Goal: Book appointment/travel/reservation

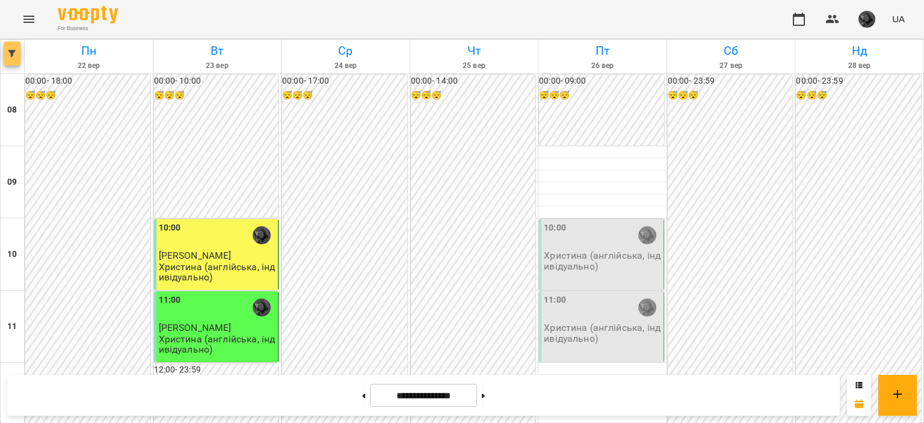
click at [10, 43] on button "button" at bounding box center [12, 54] width 17 height 24
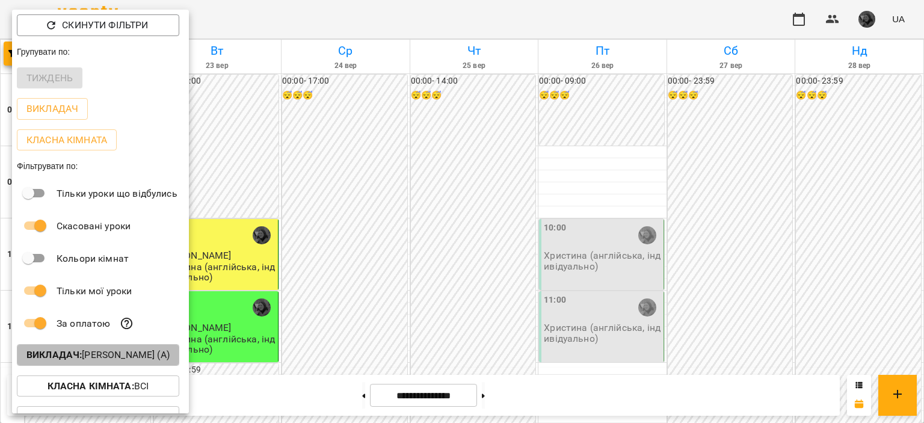
click at [81, 357] on b "Викладач :" at bounding box center [53, 354] width 55 height 11
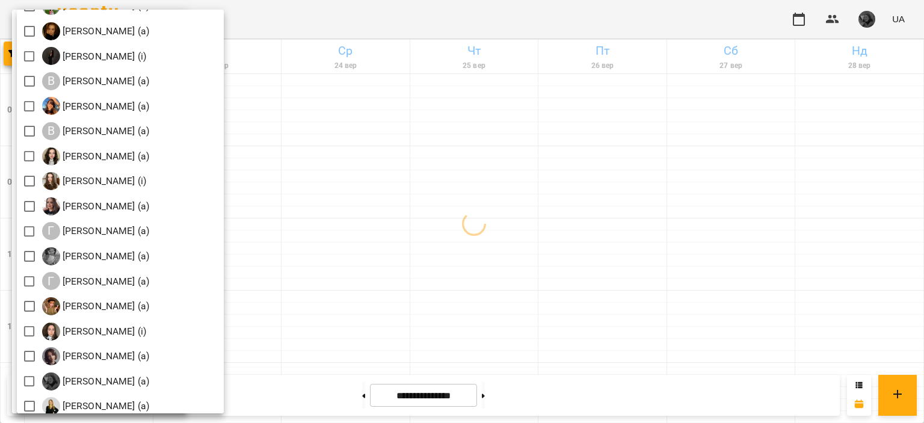
scroll to position [422, 0]
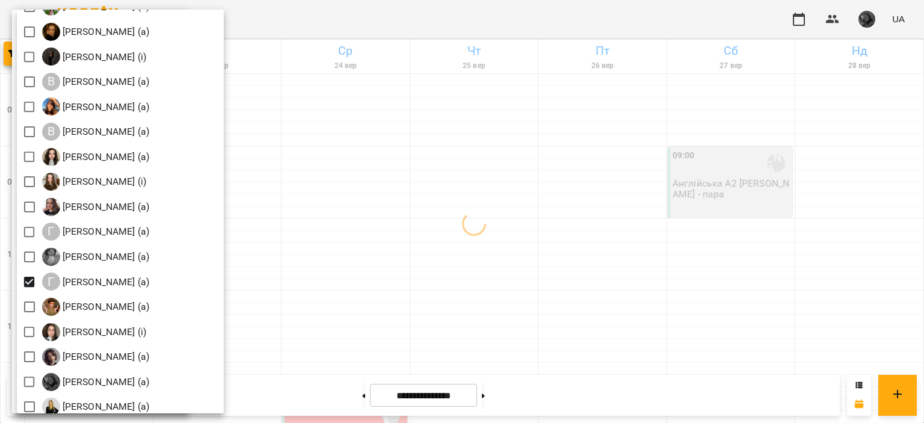
click at [439, 179] on div at bounding box center [462, 211] width 924 height 423
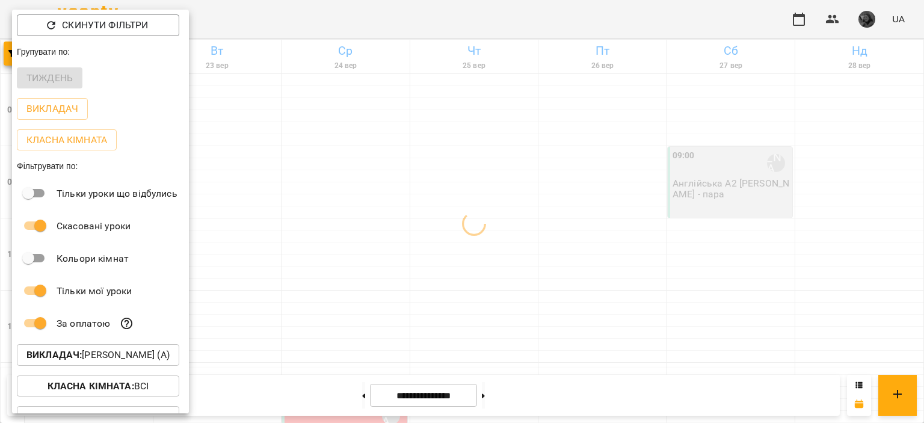
click at [439, 179] on div at bounding box center [462, 211] width 924 height 423
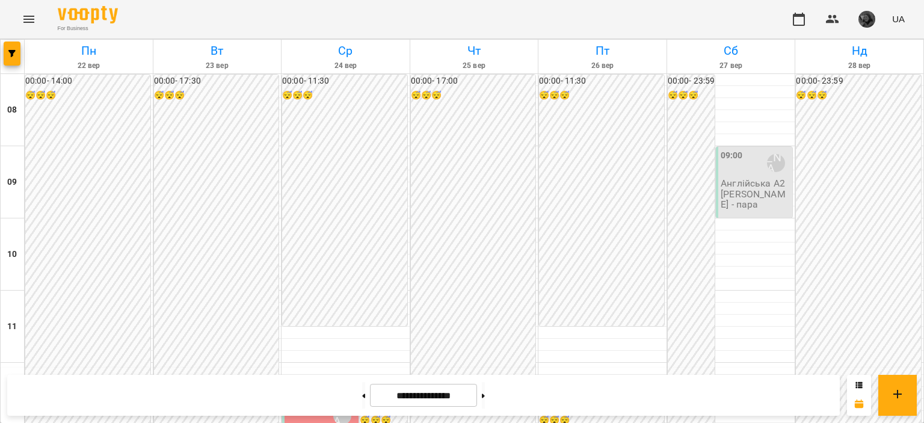
scroll to position [681, 0]
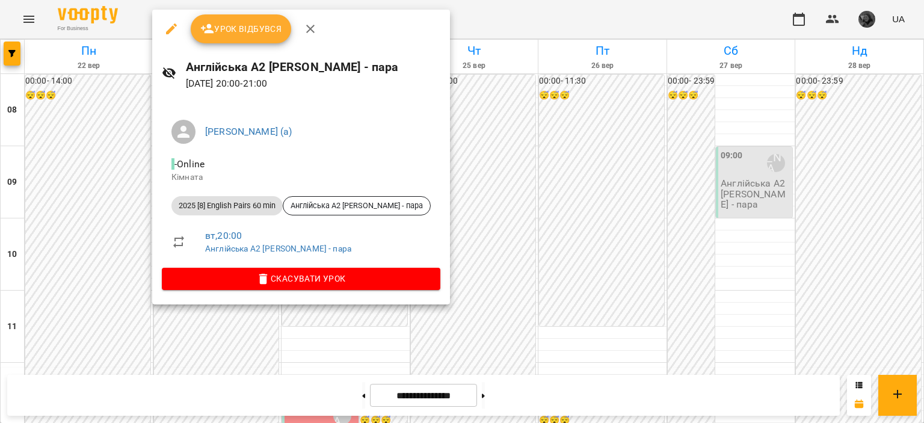
click at [552, 214] on div at bounding box center [462, 211] width 924 height 423
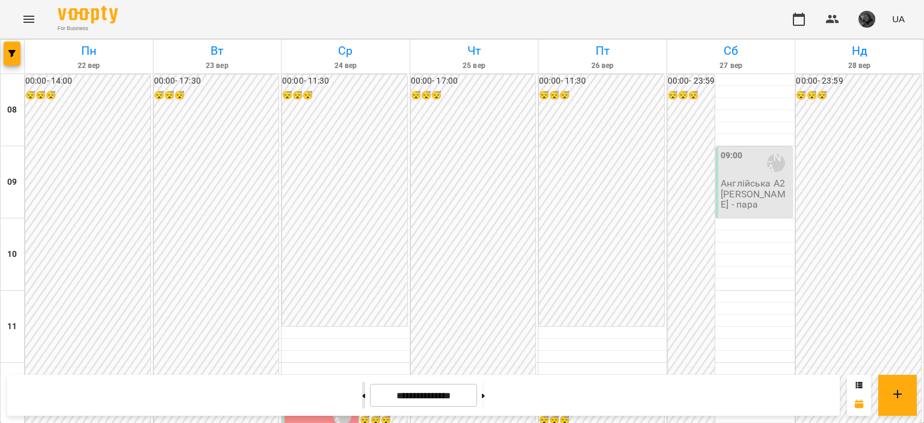
click at [362, 391] on button at bounding box center [363, 395] width 3 height 26
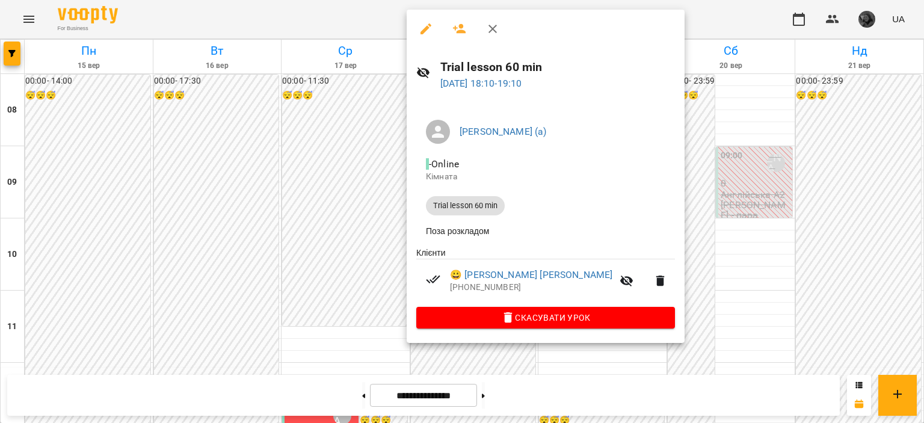
click at [346, 269] on div at bounding box center [462, 211] width 924 height 423
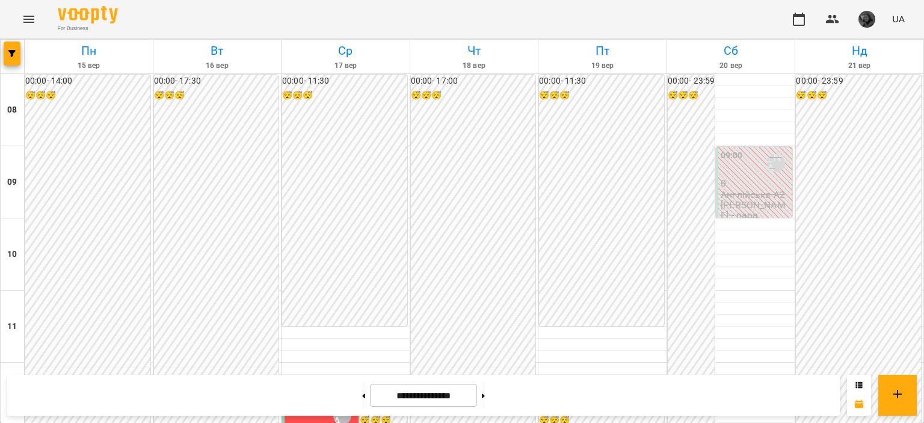
scroll to position [5, 0]
click at [16, 53] on span "button" at bounding box center [12, 53] width 17 height 7
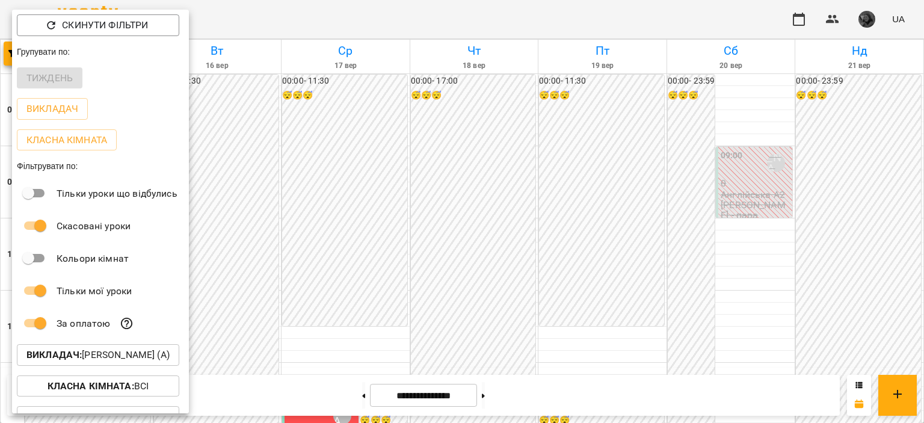
click at [96, 348] on button "Викладач : [PERSON_NAME] (а)" at bounding box center [98, 355] width 162 height 22
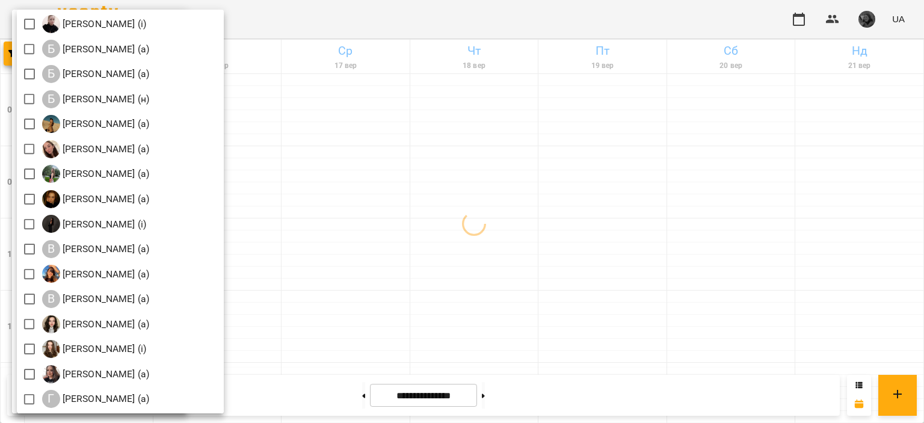
scroll to position [228, 0]
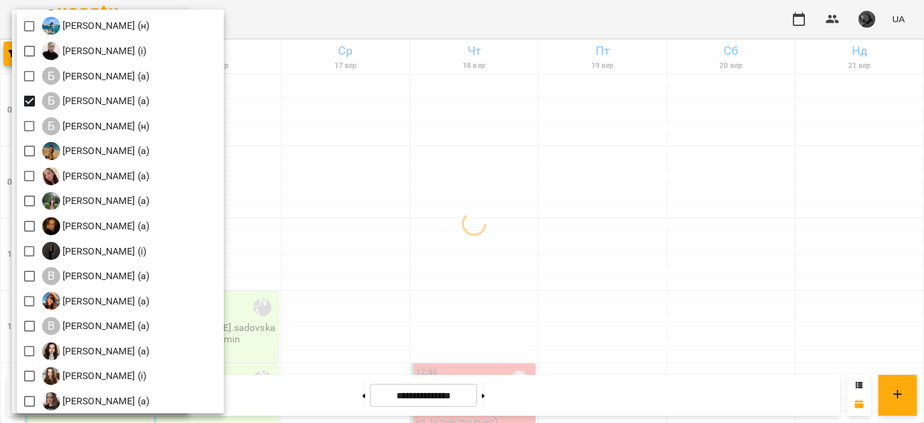
click at [385, 220] on div at bounding box center [462, 211] width 924 height 423
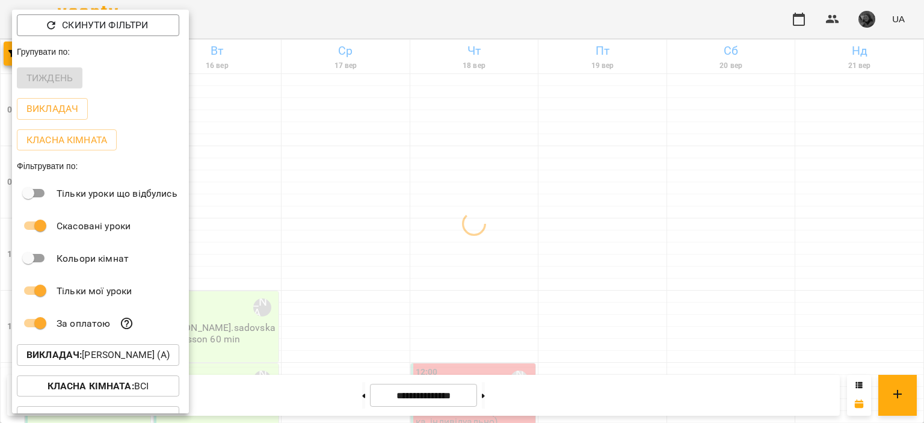
click at [385, 220] on div at bounding box center [462, 211] width 924 height 423
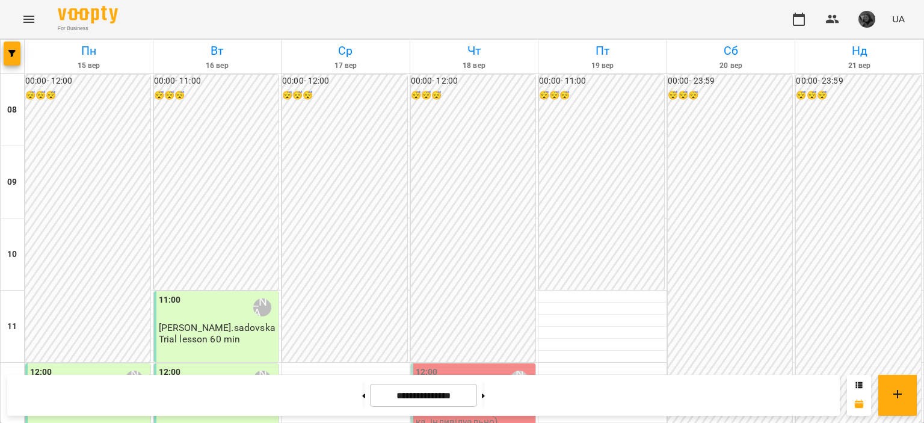
scroll to position [433, 0]
click at [8, 52] on icon "button" at bounding box center [11, 53] width 7 height 7
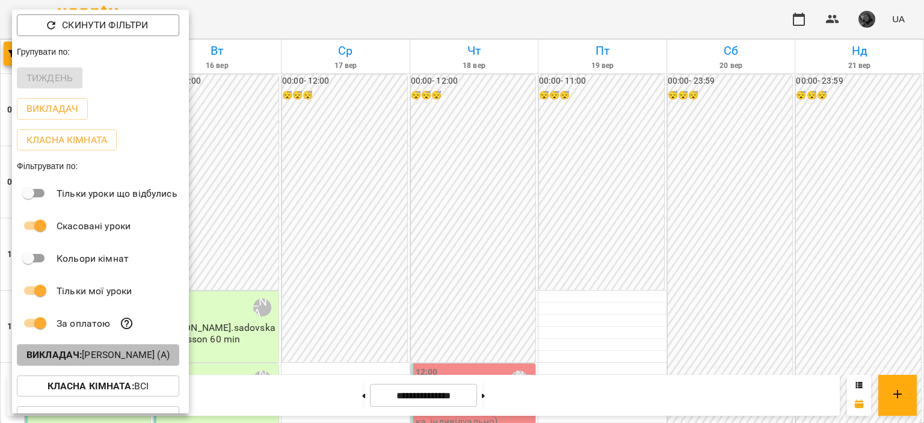
click at [82, 356] on b "Викладач :" at bounding box center [53, 354] width 55 height 11
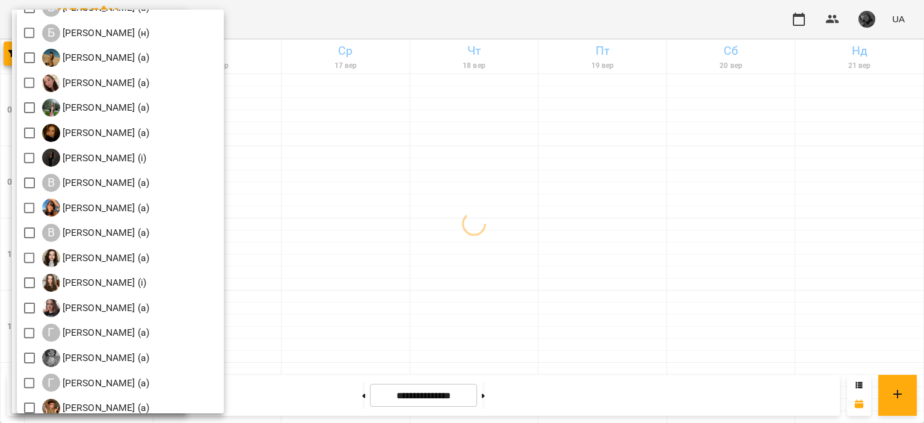
scroll to position [324, 0]
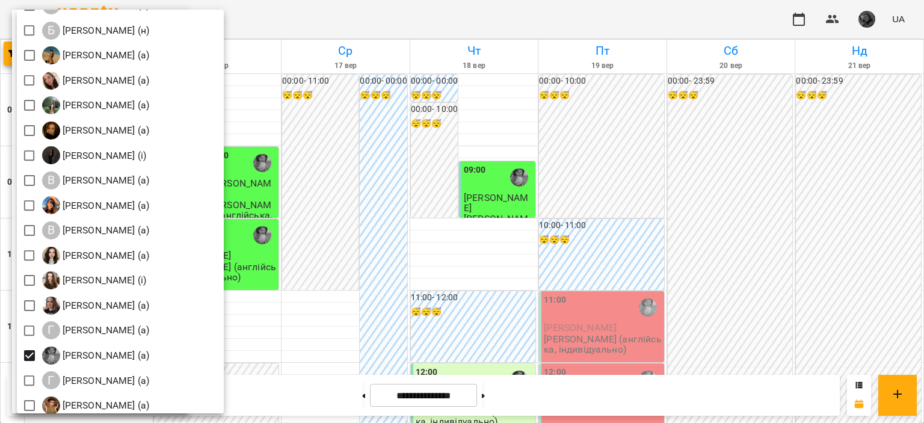
click at [470, 277] on div at bounding box center [462, 211] width 924 height 423
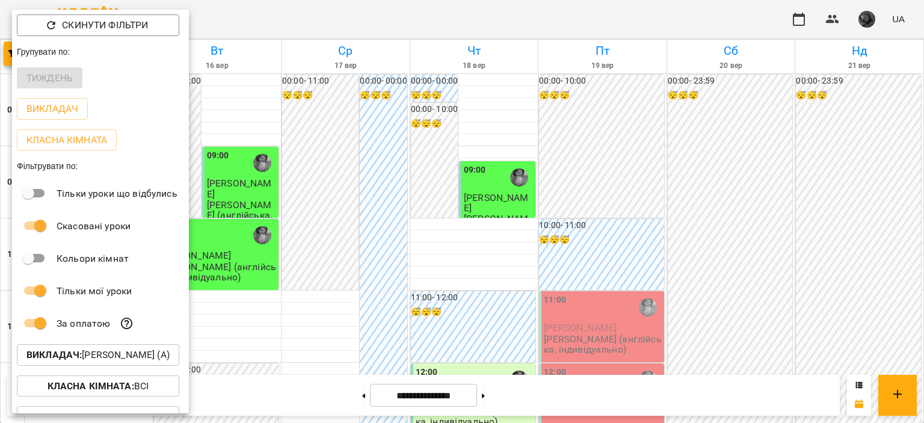
click at [470, 277] on div at bounding box center [462, 211] width 924 height 423
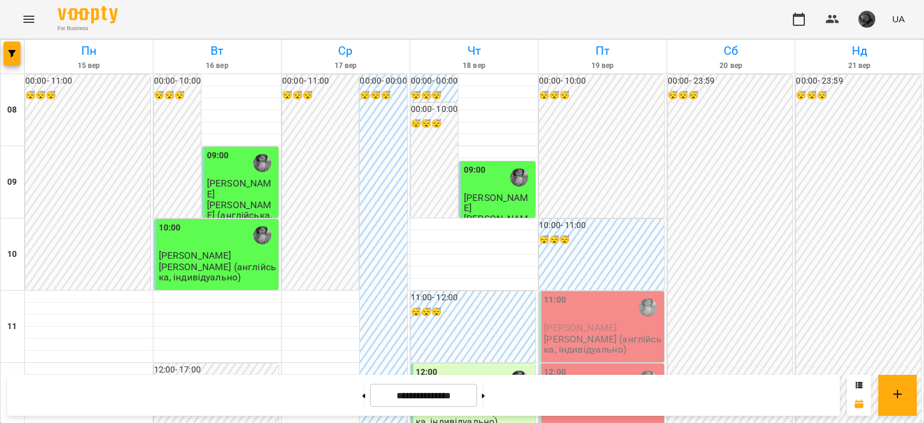
scroll to position [217, 0]
click at [602, 406] on p "Trial lesson 60 min" at bounding box center [585, 411] width 82 height 10
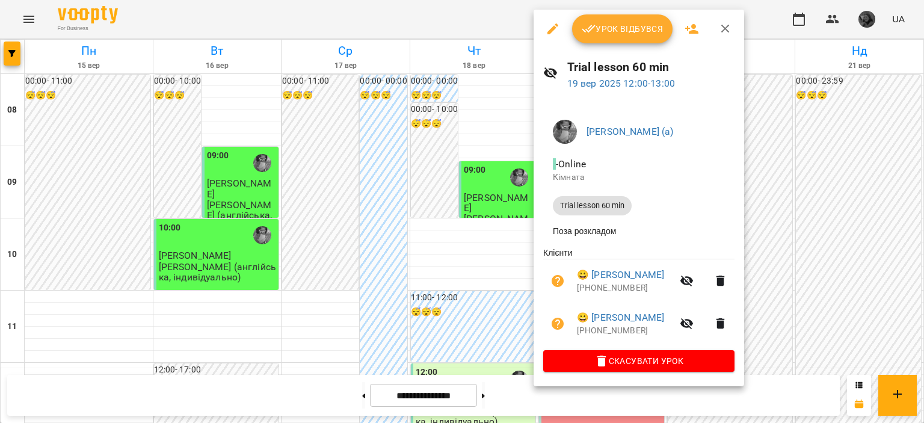
click at [493, 294] on div at bounding box center [462, 211] width 924 height 423
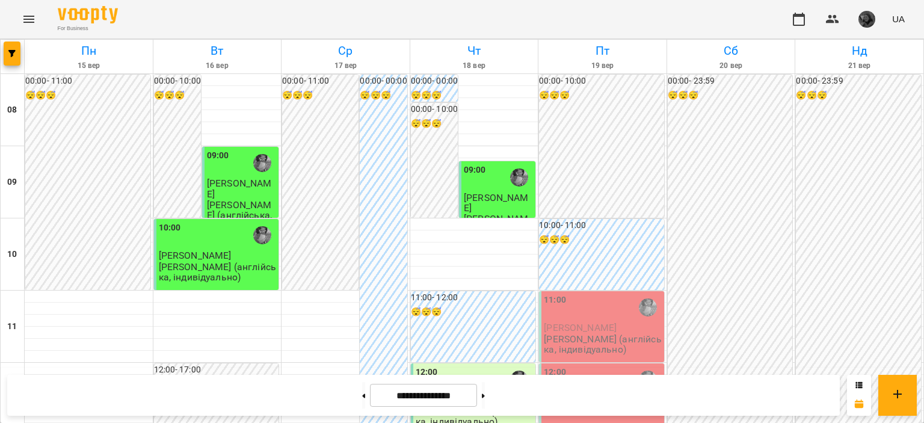
scroll to position [649, 0]
click at [485, 399] on button at bounding box center [483, 395] width 3 height 26
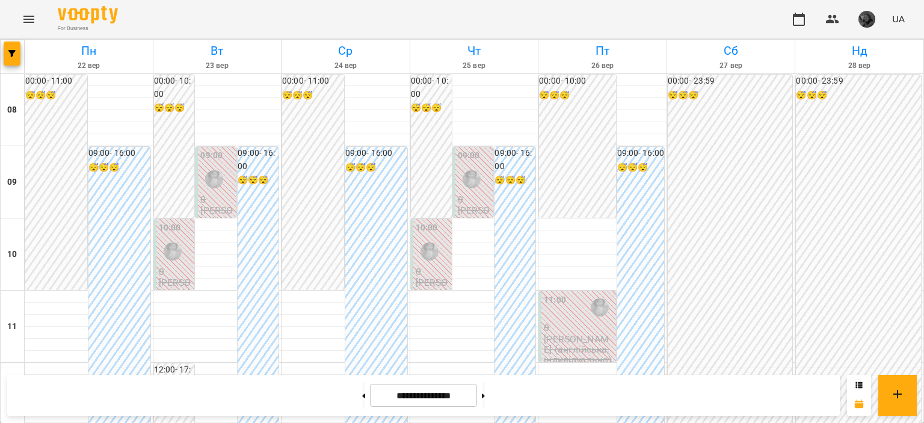
scroll to position [788, 0]
click at [485, 395] on button at bounding box center [483, 395] width 3 height 26
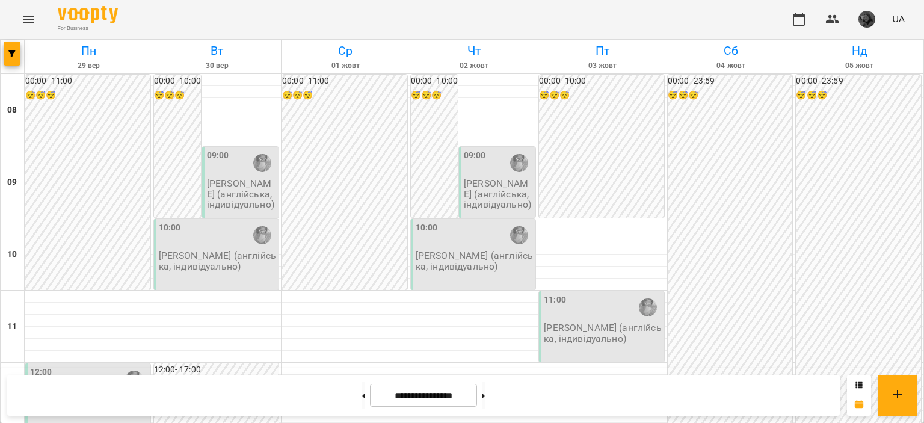
scroll to position [207, 0]
click at [362, 399] on button at bounding box center [363, 395] width 3 height 26
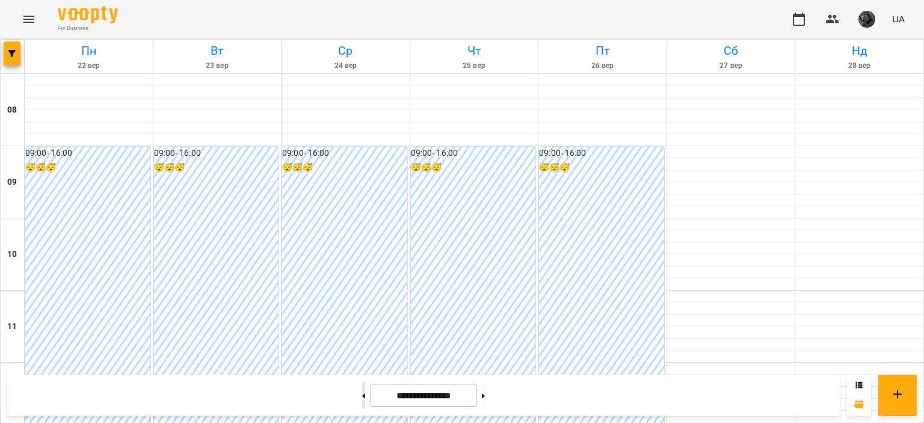
click at [362, 399] on button at bounding box center [363, 395] width 3 height 26
type input "**********"
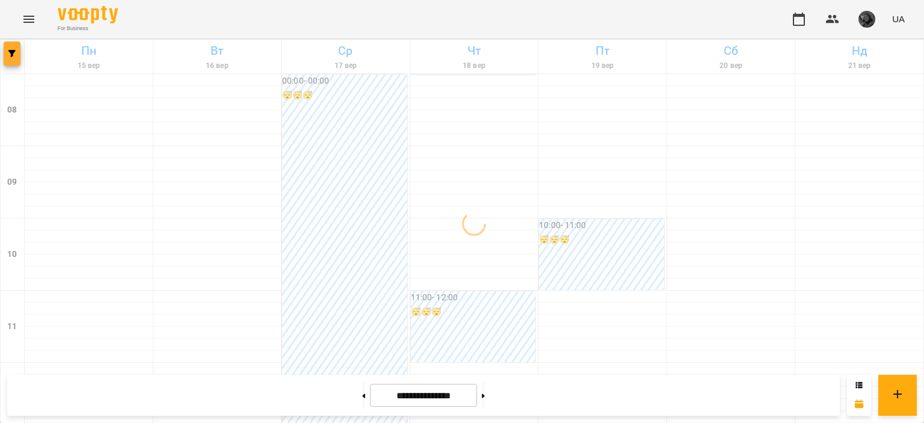
click at [10, 63] on button "button" at bounding box center [12, 54] width 17 height 24
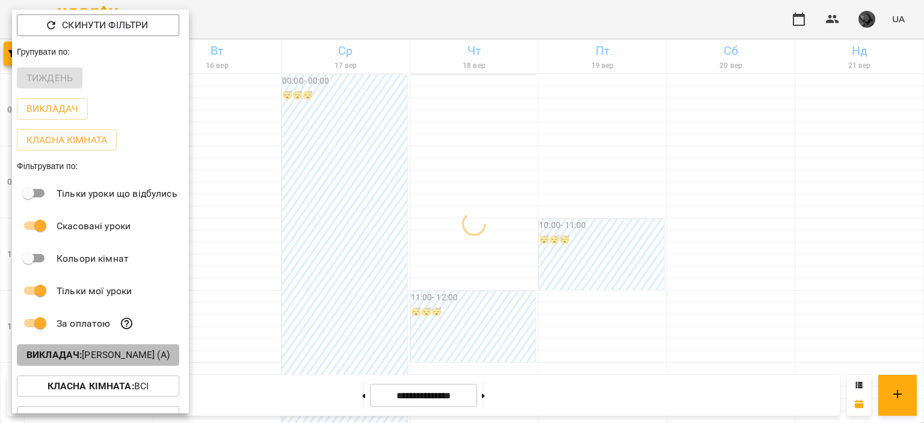
click at [82, 351] on b "Викладач :" at bounding box center [53, 354] width 55 height 11
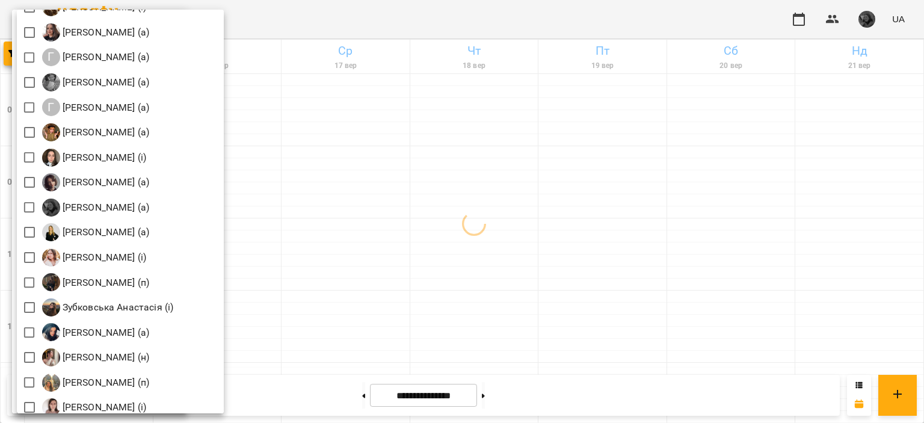
scroll to position [596, 0]
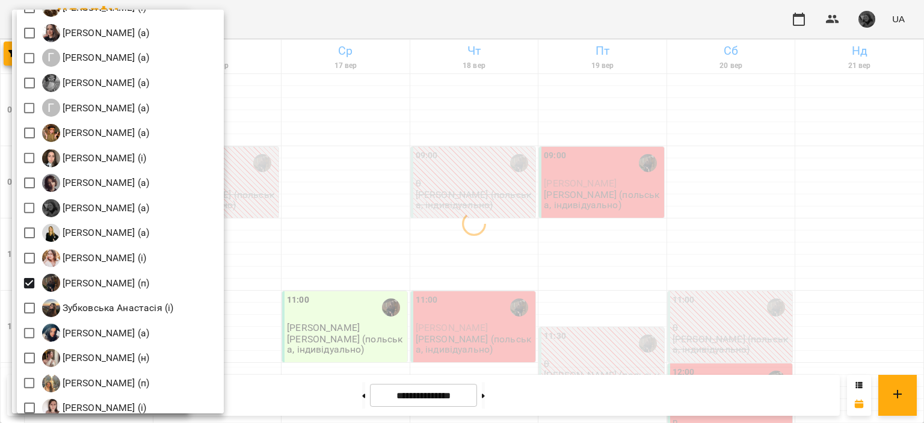
click at [328, 251] on div at bounding box center [462, 211] width 924 height 423
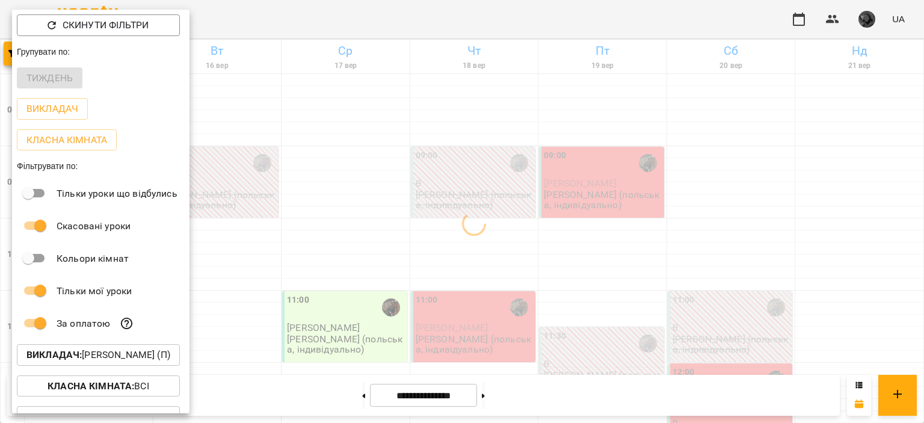
click at [333, 218] on div at bounding box center [462, 211] width 924 height 423
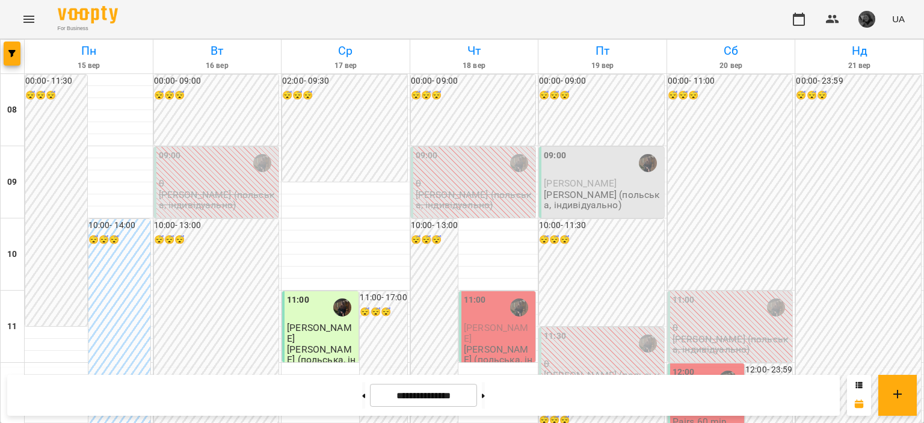
scroll to position [0, 0]
click at [7, 48] on button "button" at bounding box center [12, 54] width 17 height 24
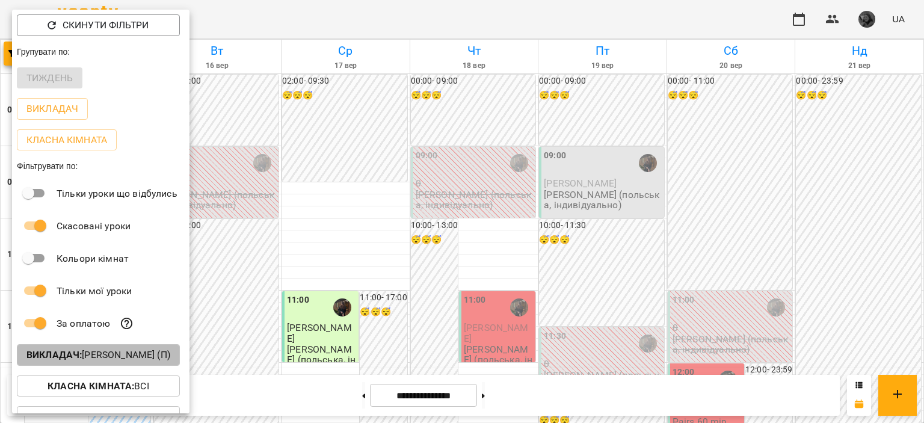
click at [46, 358] on b "Викладач :" at bounding box center [53, 354] width 55 height 11
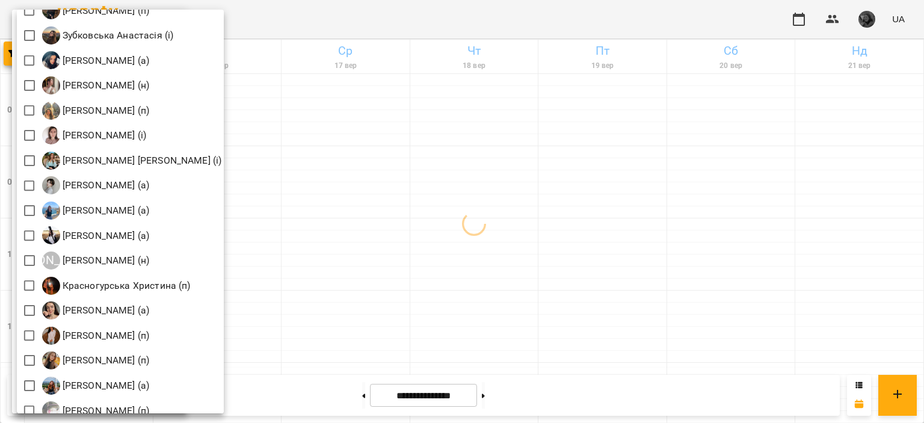
scroll to position [869, 0]
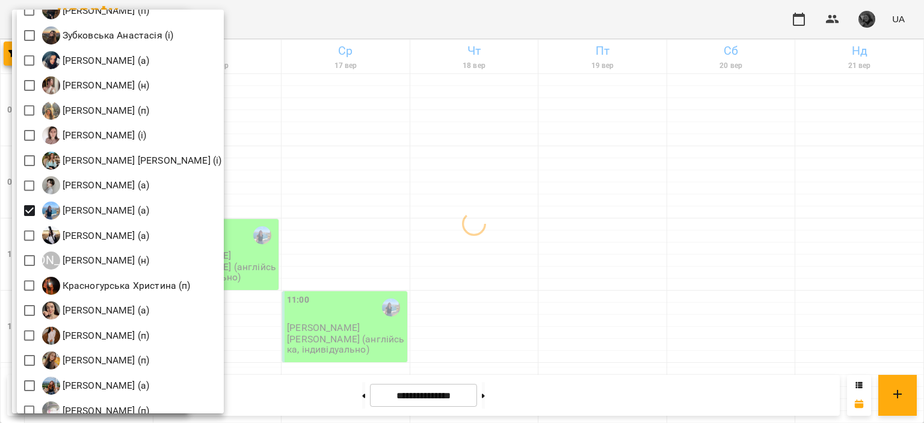
click at [363, 138] on div at bounding box center [462, 211] width 924 height 423
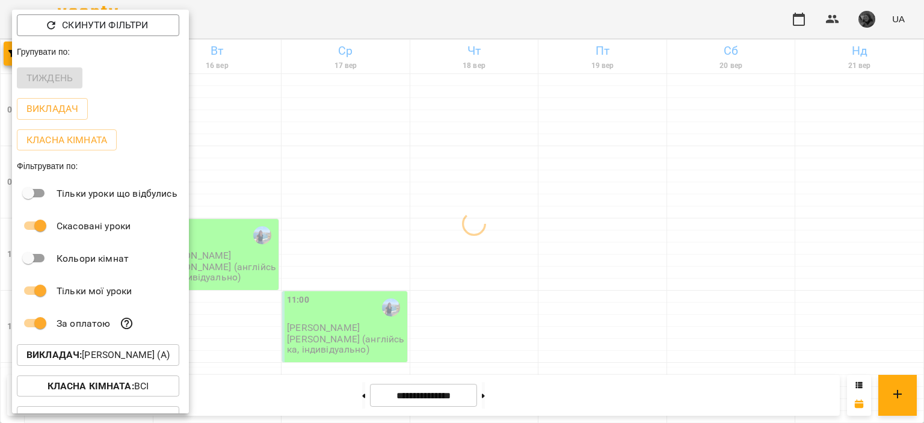
click at [363, 138] on div at bounding box center [462, 211] width 924 height 423
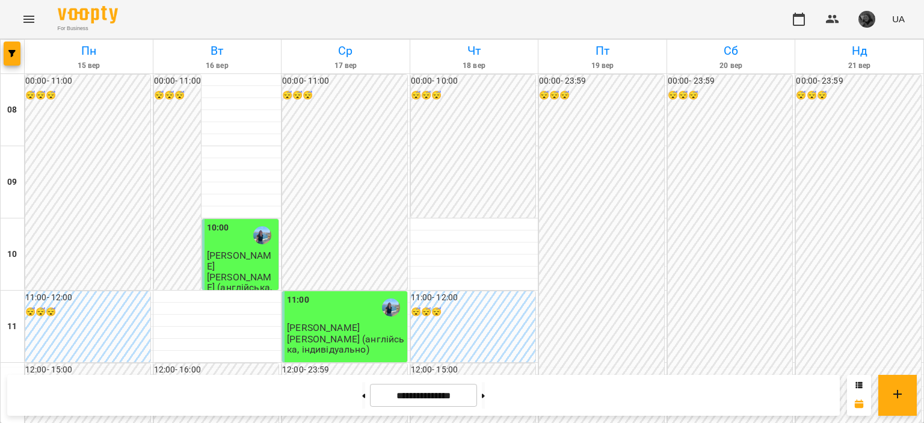
scroll to position [588, 0]
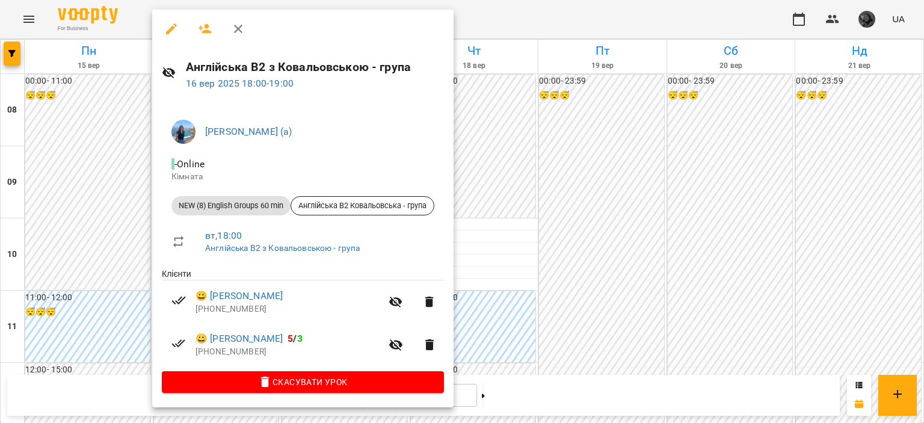
click at [548, 288] on div at bounding box center [462, 211] width 924 height 423
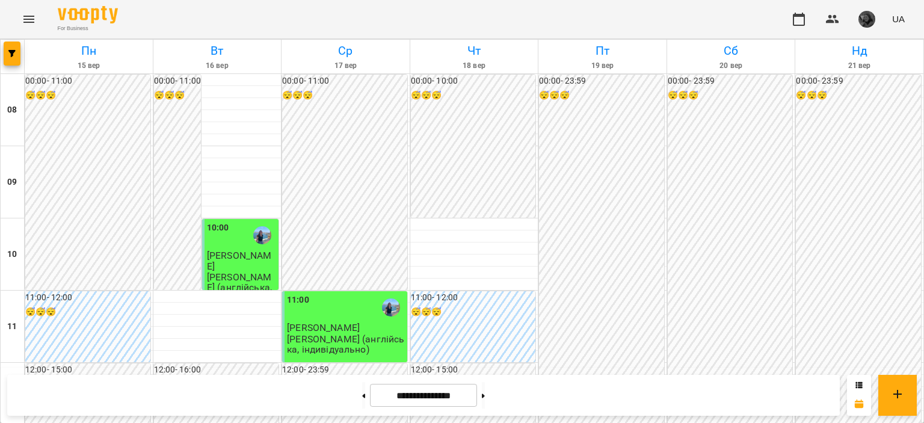
scroll to position [489, 0]
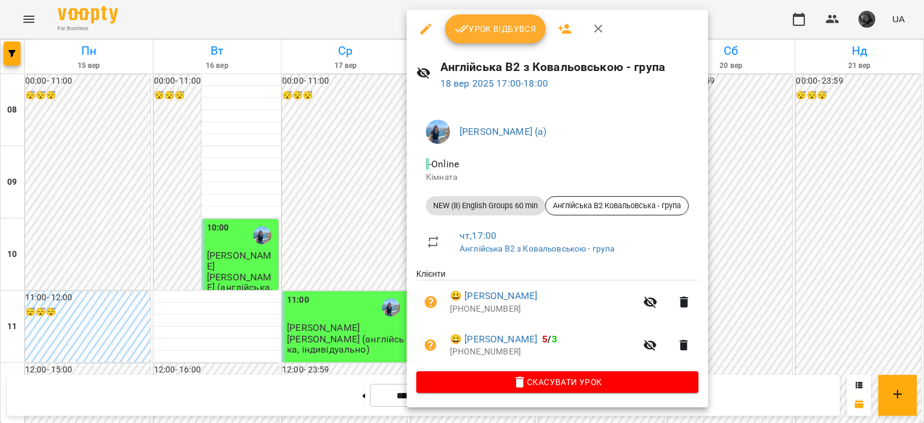
click at [782, 267] on div at bounding box center [462, 211] width 924 height 423
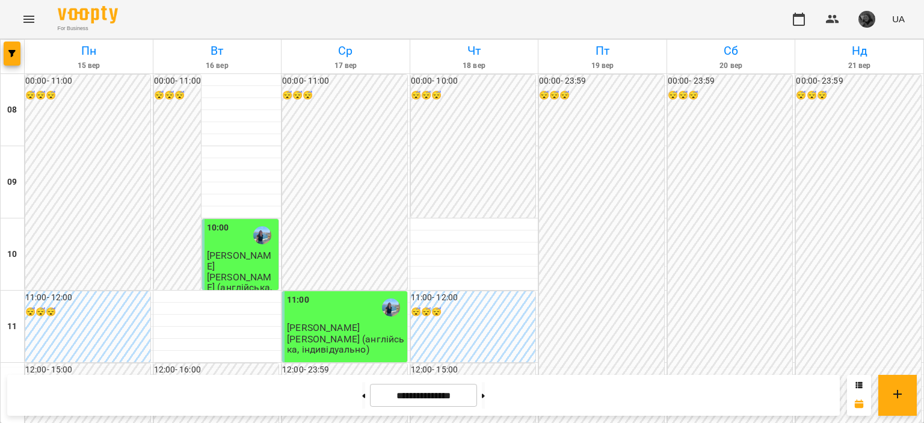
scroll to position [0, 0]
click at [5, 55] on span "button" at bounding box center [12, 53] width 17 height 7
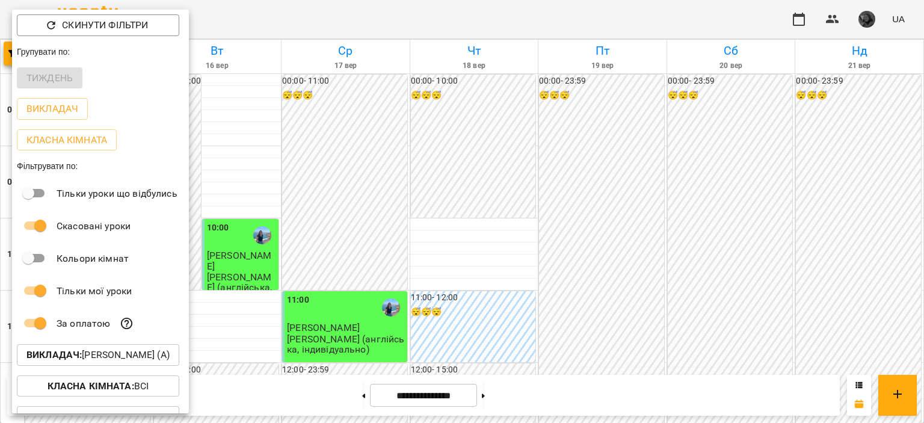
click at [93, 349] on button "Викладач : [PERSON_NAME] (а)" at bounding box center [98, 355] width 162 height 22
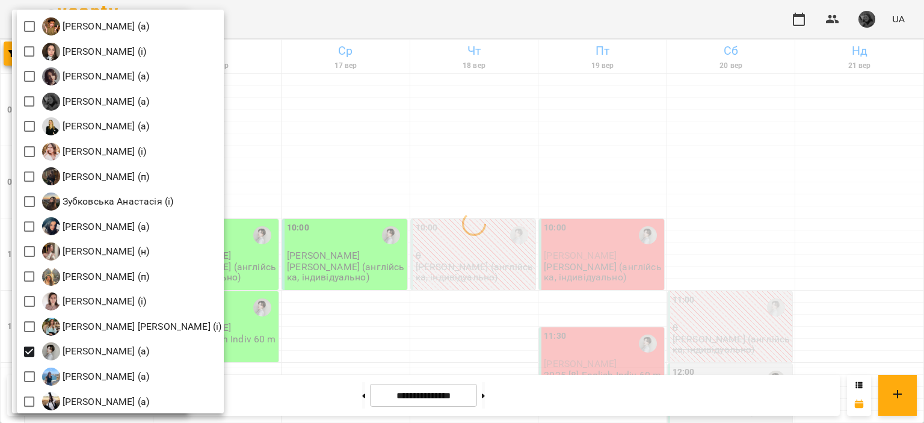
scroll to position [703, 0]
click at [325, 206] on div at bounding box center [462, 211] width 924 height 423
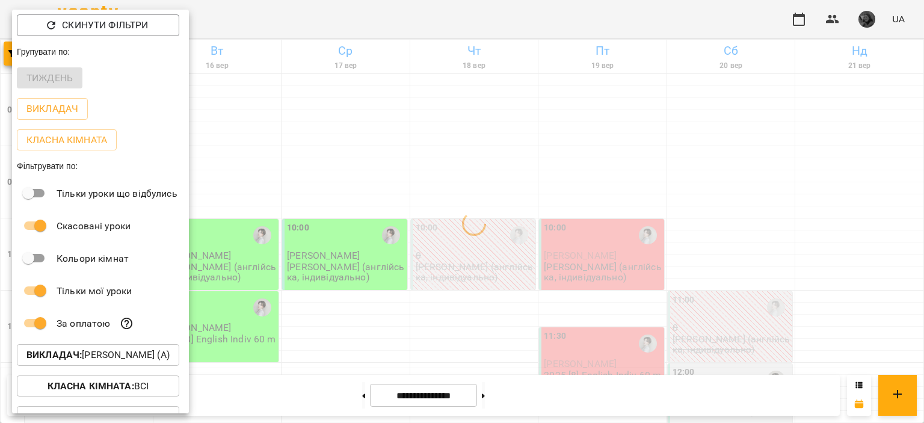
click at [325, 206] on div at bounding box center [462, 211] width 924 height 423
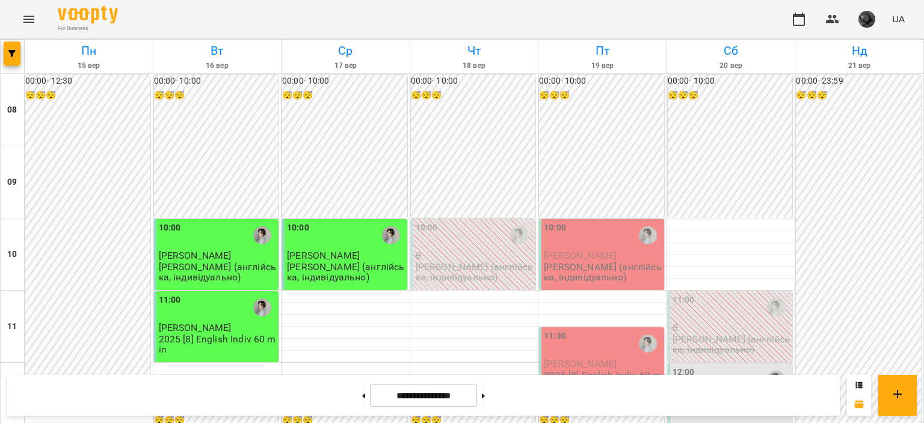
scroll to position [0, 0]
click at [9, 57] on button "button" at bounding box center [12, 54] width 17 height 24
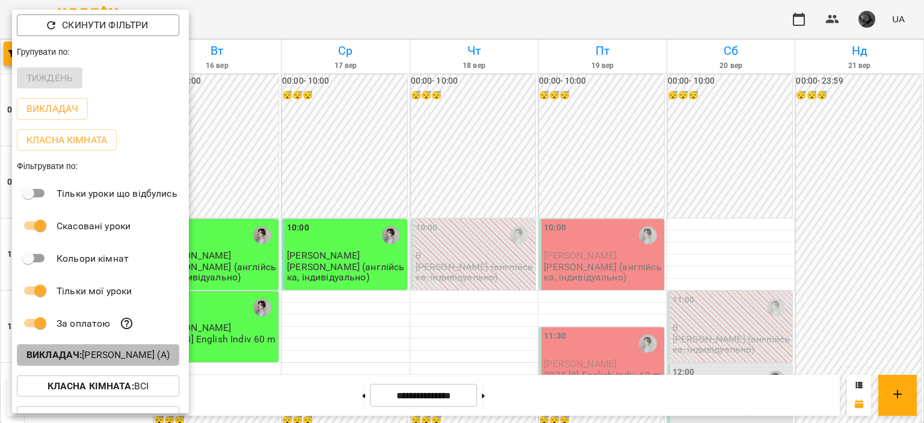
click at [61, 355] on b "Викладач :" at bounding box center [53, 354] width 55 height 11
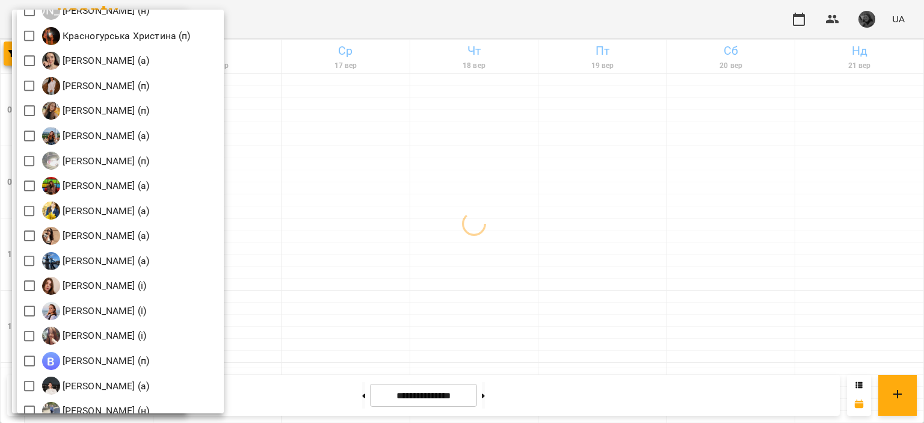
scroll to position [1120, 0]
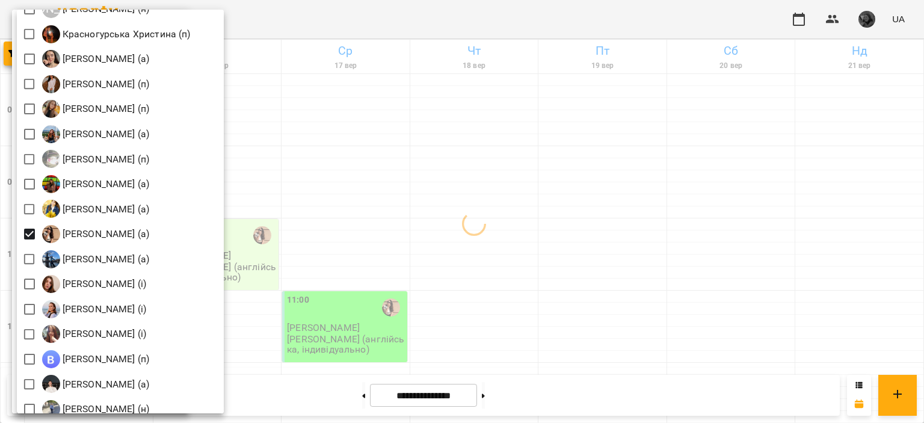
click at [354, 283] on div at bounding box center [462, 211] width 924 height 423
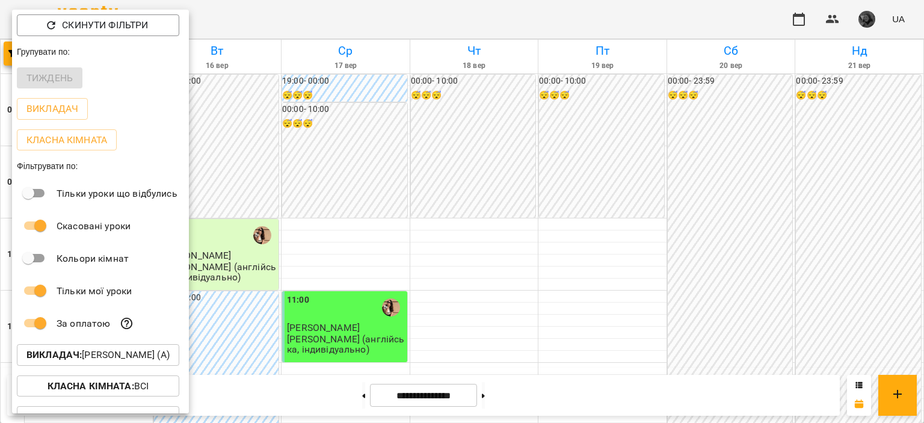
click at [602, 159] on div at bounding box center [462, 211] width 924 height 423
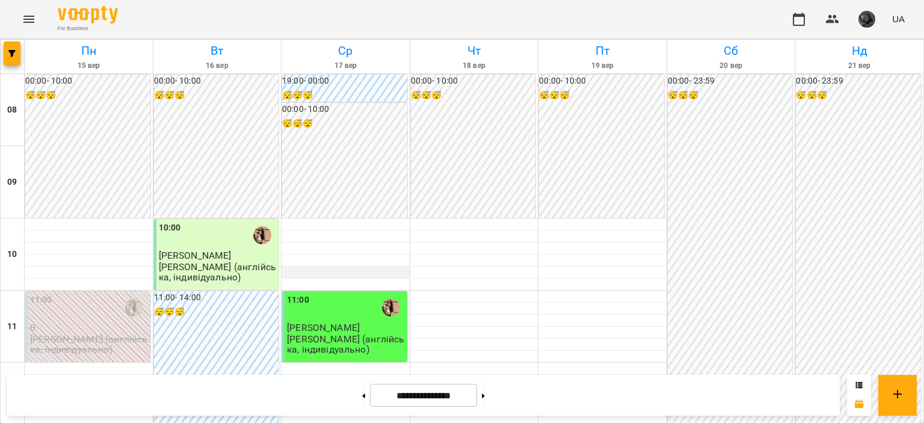
scroll to position [734, 0]
click at [13, 55] on icon "button" at bounding box center [11, 53] width 7 height 7
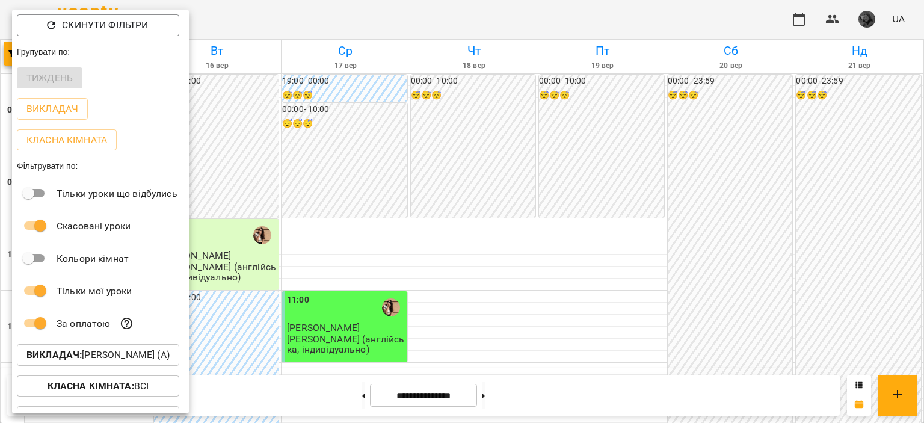
click at [81, 350] on p "Викладач : [PERSON_NAME] (а)" at bounding box center [97, 355] width 143 height 14
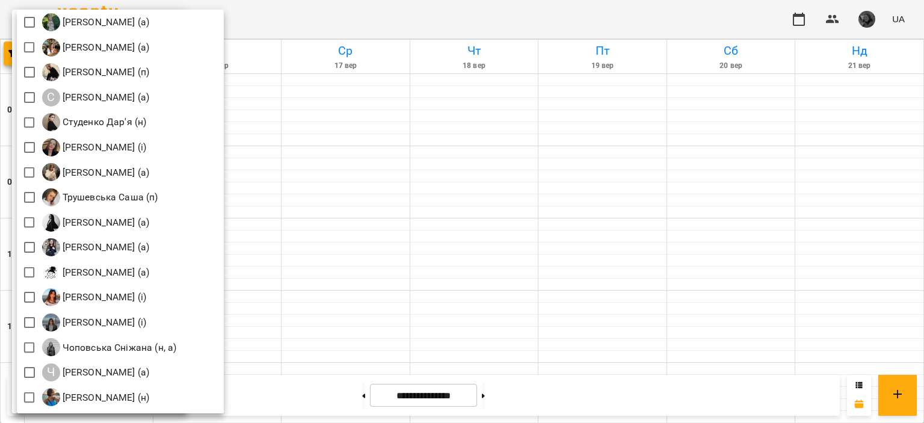
scroll to position [1756, 0]
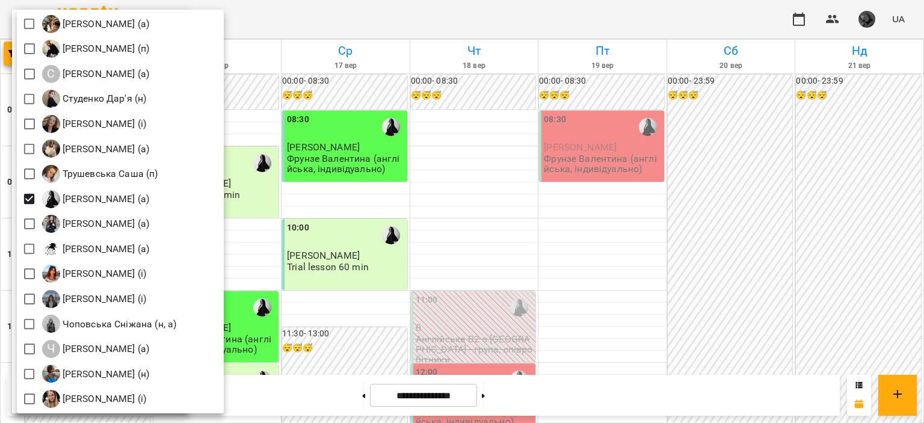
click at [447, 193] on div at bounding box center [462, 211] width 924 height 423
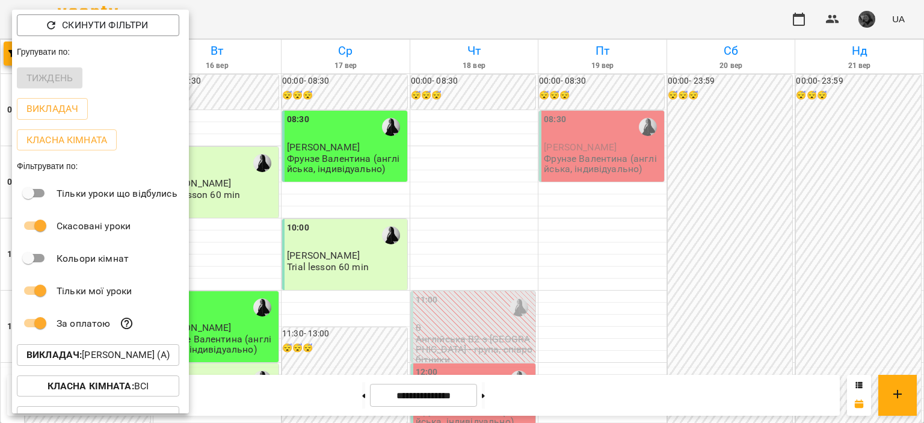
click at [447, 193] on div at bounding box center [462, 211] width 924 height 423
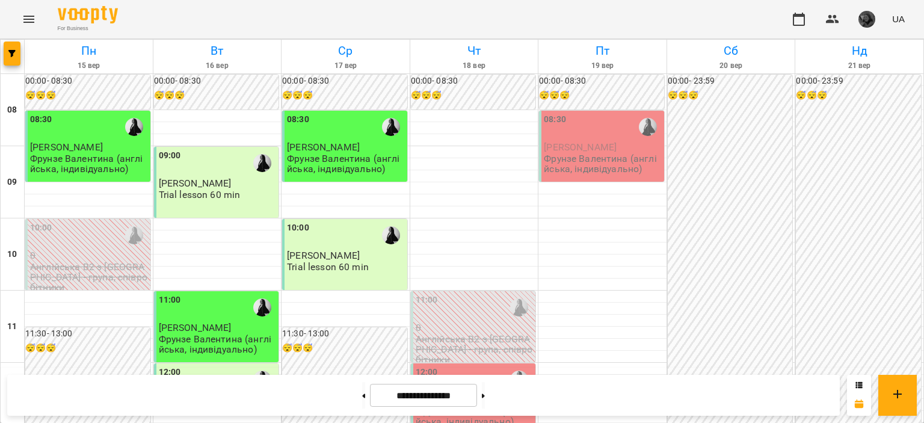
scroll to position [300, 0]
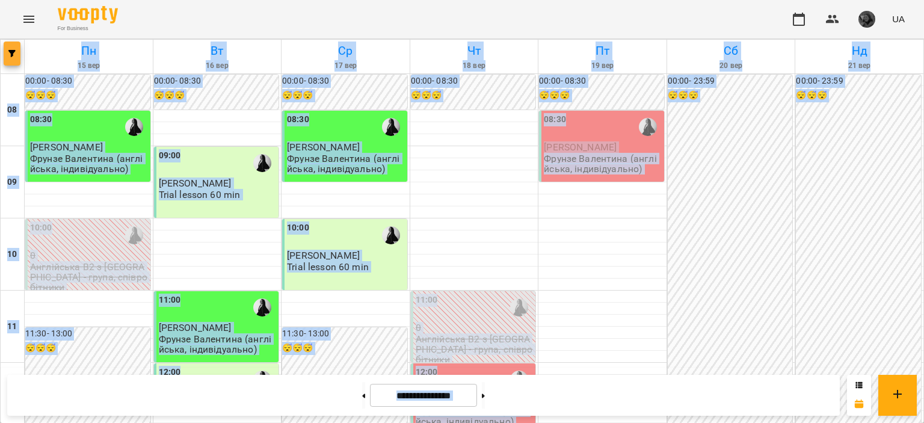
drag, startPoint x: 2, startPoint y: 45, endPoint x: 14, endPoint y: 43, distance: 12.3
click at [14, 43] on button "button" at bounding box center [12, 54] width 17 height 24
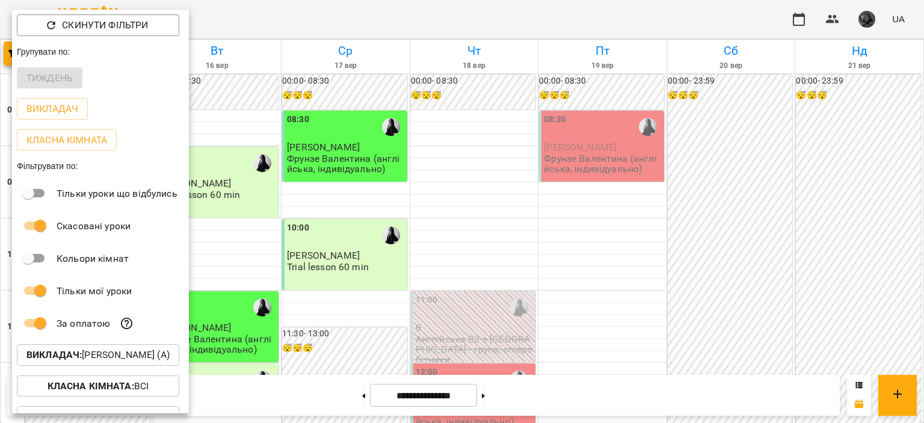
click at [338, 247] on div at bounding box center [462, 211] width 924 height 423
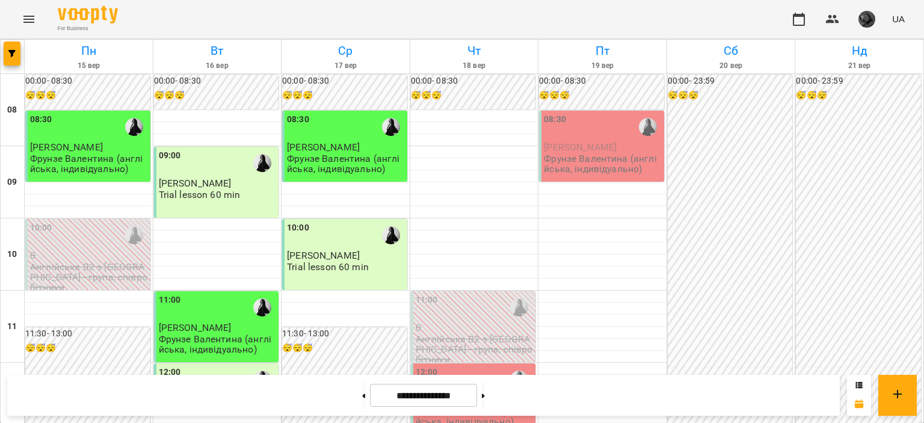
scroll to position [23, 0]
click at [11, 58] on button "button" at bounding box center [12, 54] width 17 height 24
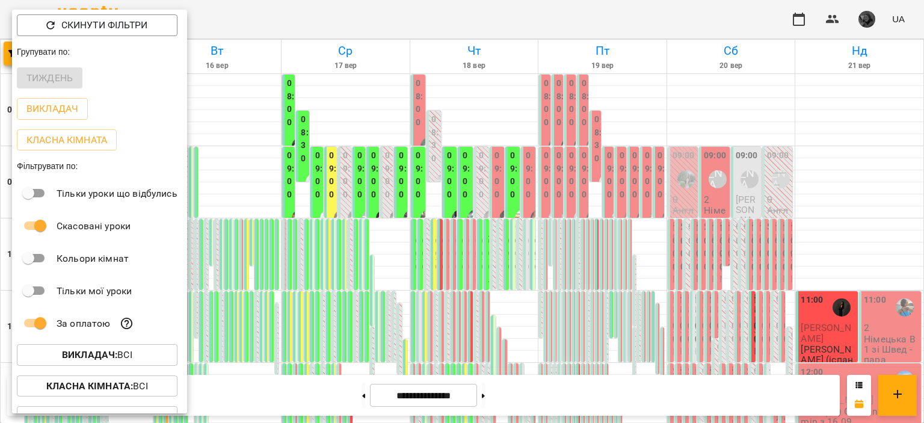
click at [492, 288] on div at bounding box center [462, 211] width 924 height 423
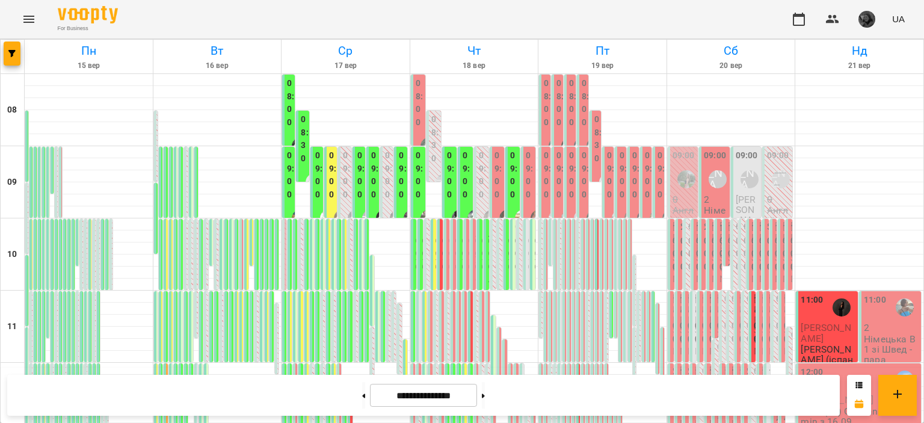
scroll to position [788, 0]
click at [6, 51] on span "button" at bounding box center [12, 53] width 17 height 7
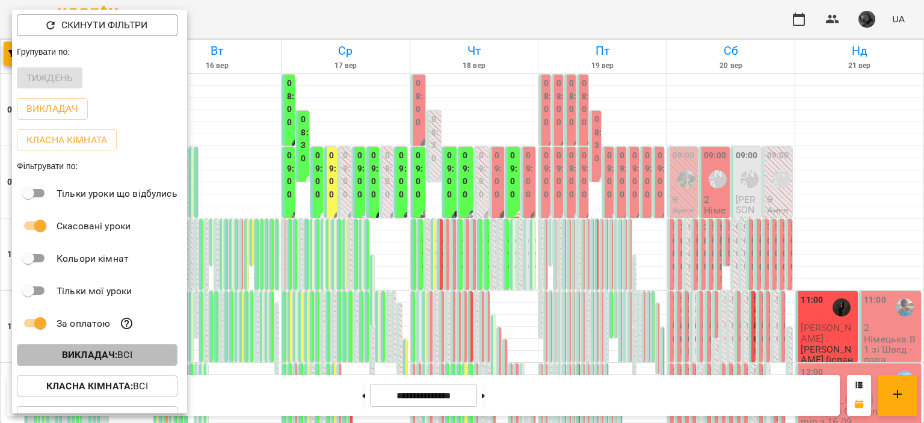
click at [131, 356] on p "Викладач : Всі" at bounding box center [97, 355] width 70 height 14
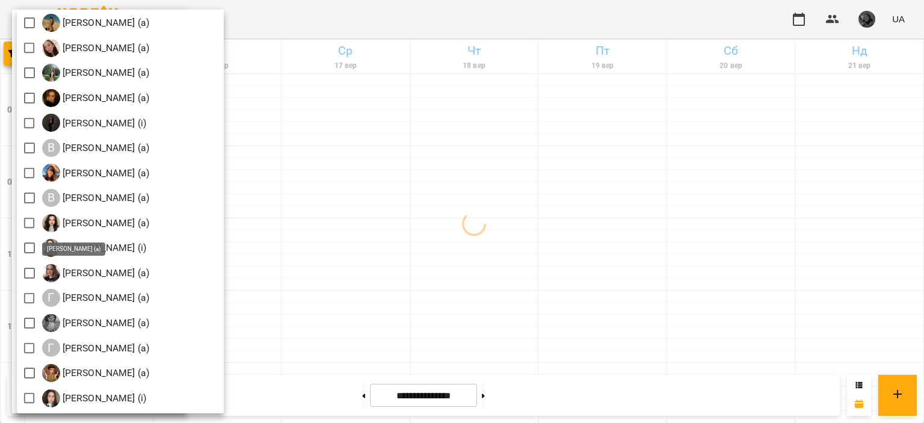
scroll to position [356, 0]
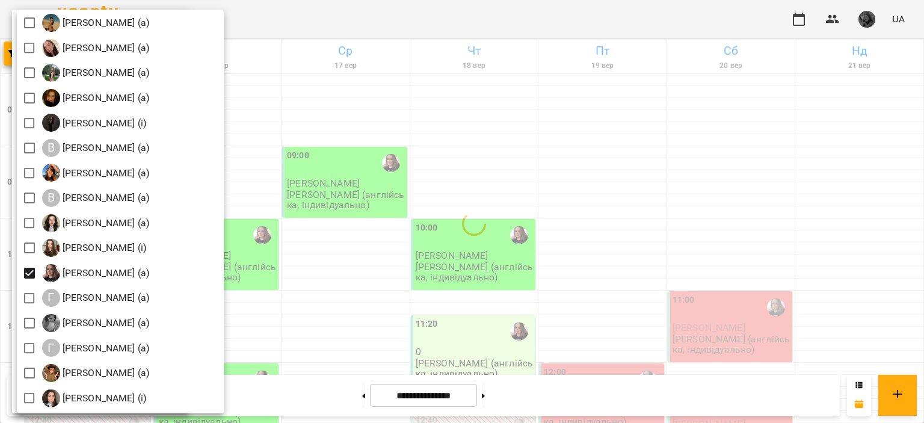
click at [327, 221] on div at bounding box center [462, 211] width 924 height 423
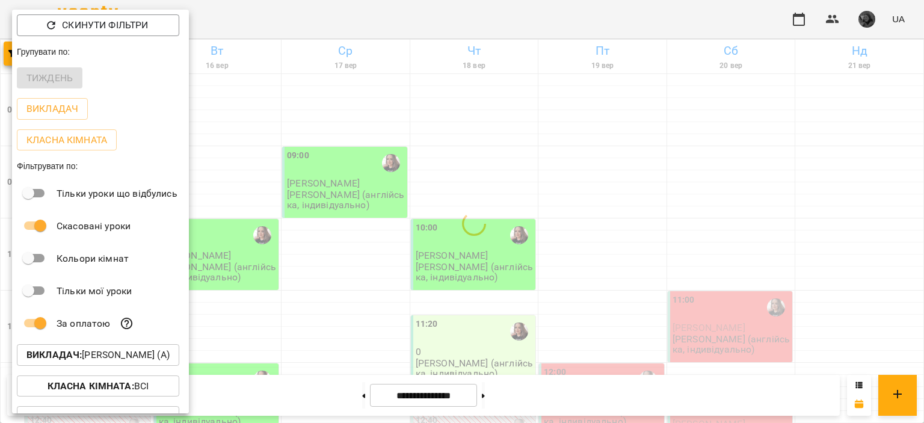
click at [327, 221] on div at bounding box center [462, 211] width 924 height 423
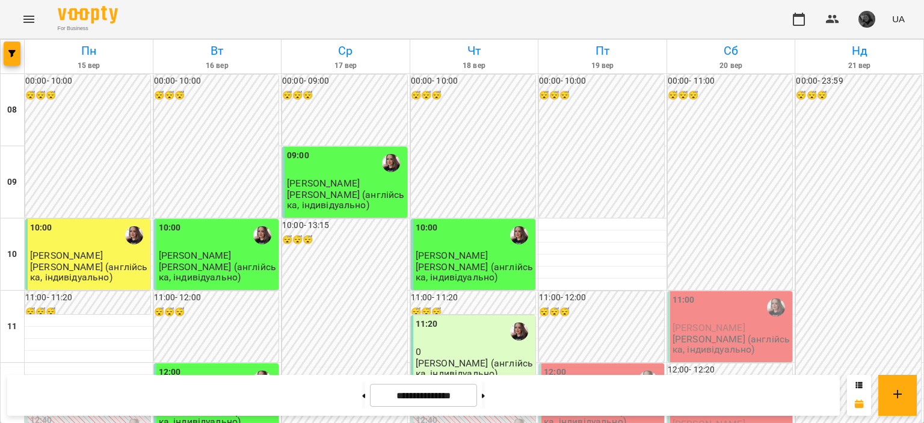
scroll to position [0, 0]
click at [7, 54] on span "button" at bounding box center [12, 53] width 17 height 7
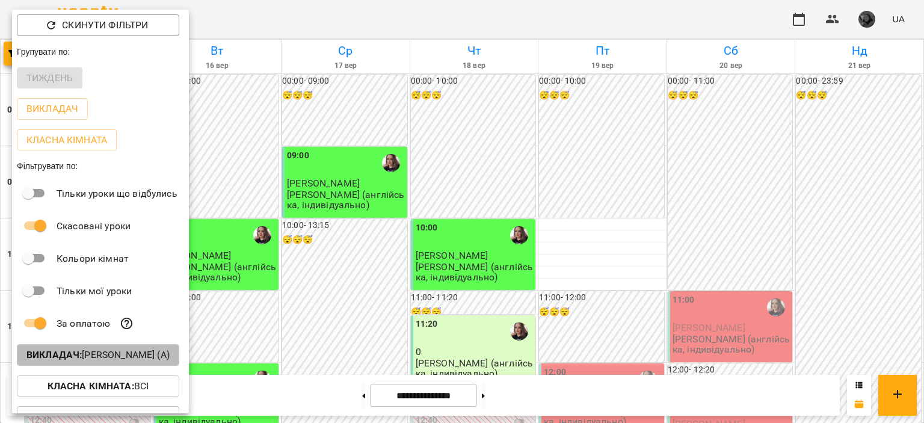
click at [125, 351] on p "Викладач : [PERSON_NAME] (а)" at bounding box center [97, 355] width 143 height 14
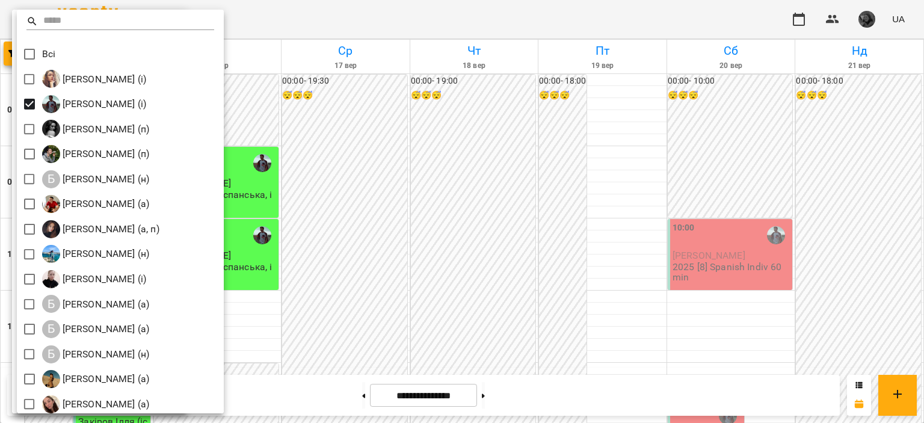
click at [503, 259] on div at bounding box center [462, 211] width 924 height 423
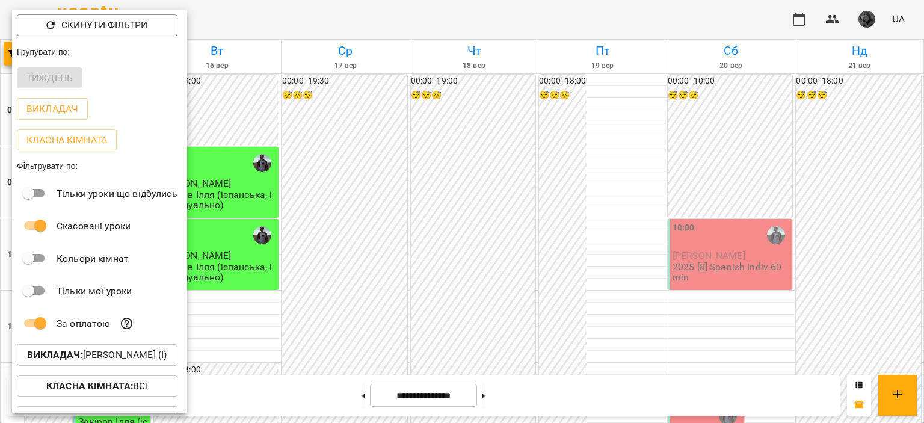
click at [503, 259] on div at bounding box center [462, 211] width 924 height 423
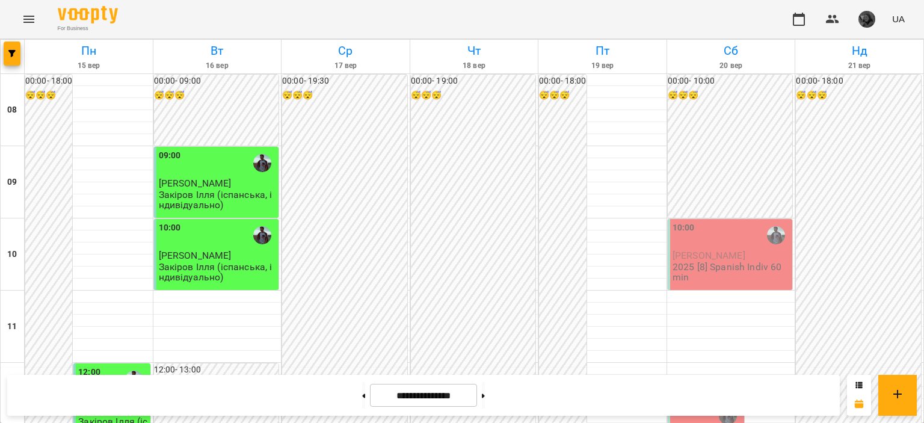
scroll to position [545, 0]
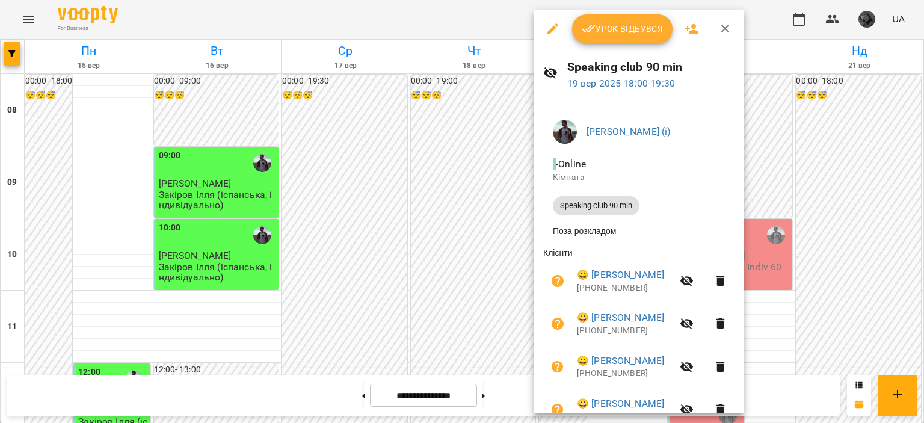
scroll to position [61, 0]
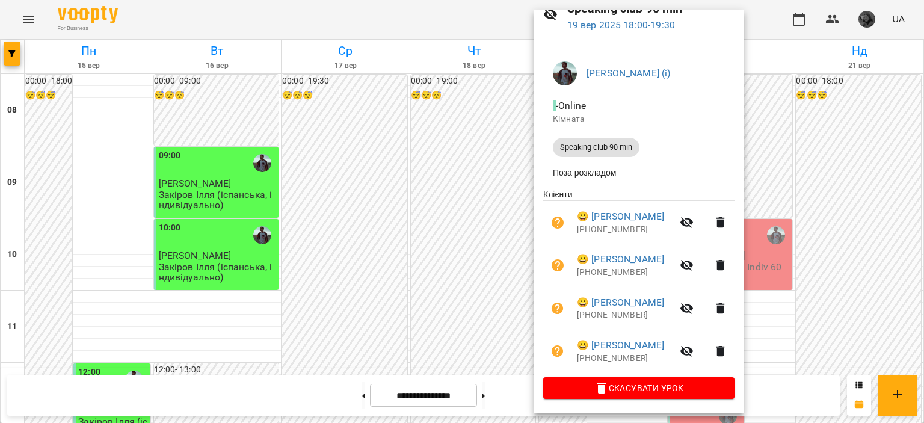
click at [428, 165] on div at bounding box center [462, 211] width 924 height 423
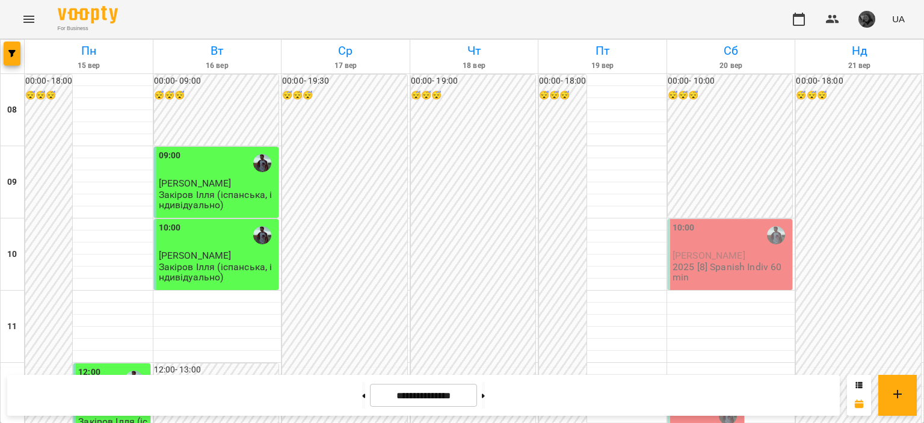
scroll to position [684, 0]
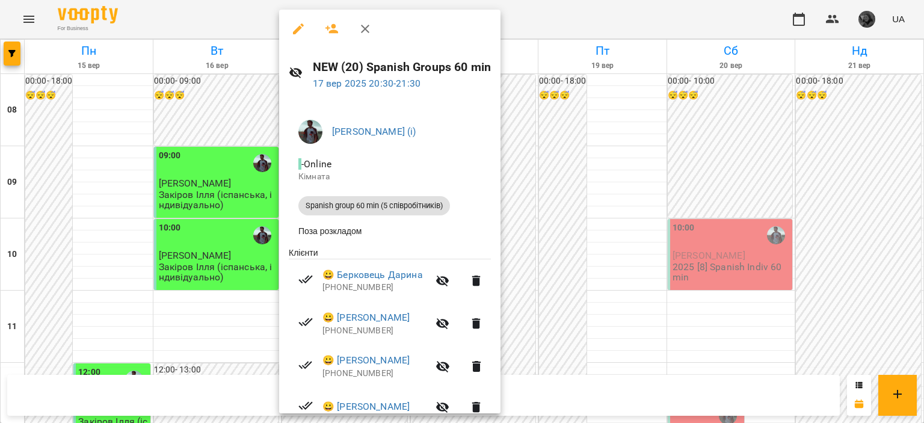
scroll to position [95, 0]
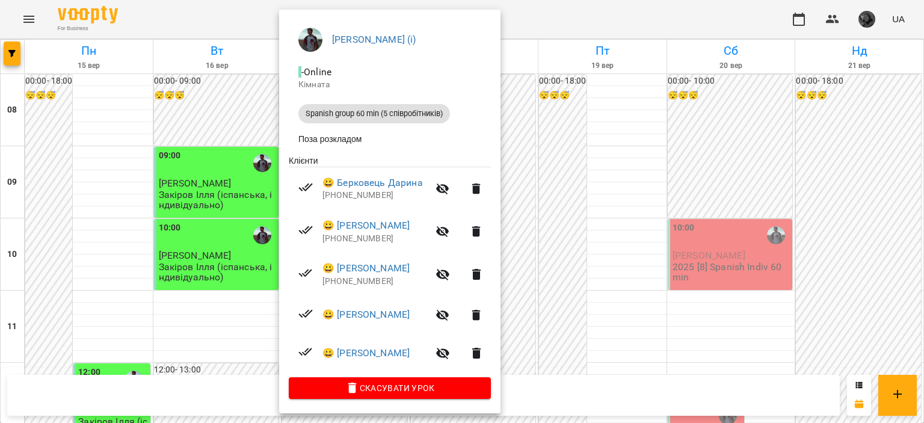
click at [217, 234] on div at bounding box center [462, 211] width 924 height 423
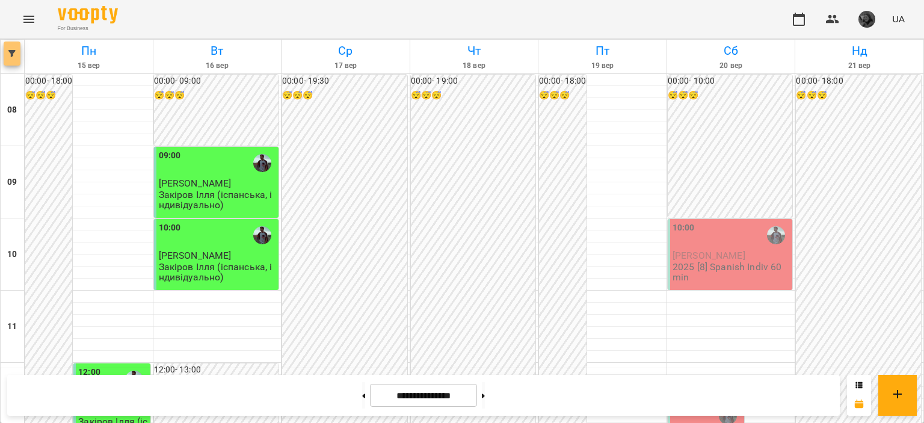
click at [11, 51] on icon "button" at bounding box center [11, 53] width 7 height 7
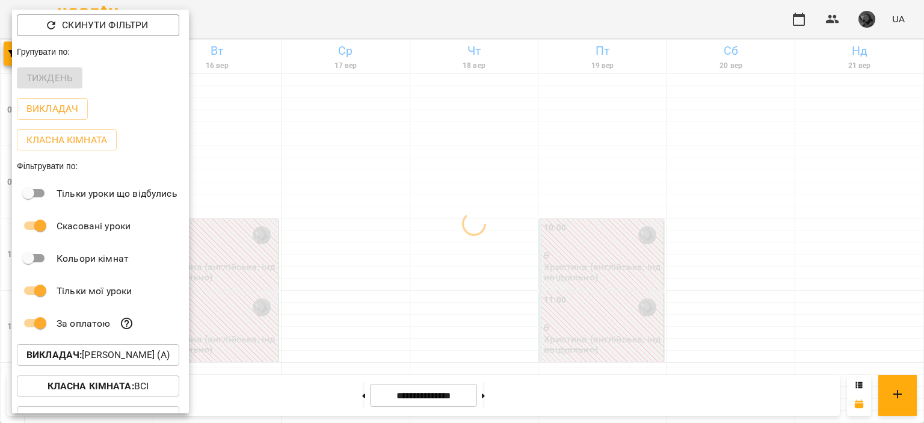
click at [219, 207] on div at bounding box center [462, 211] width 924 height 423
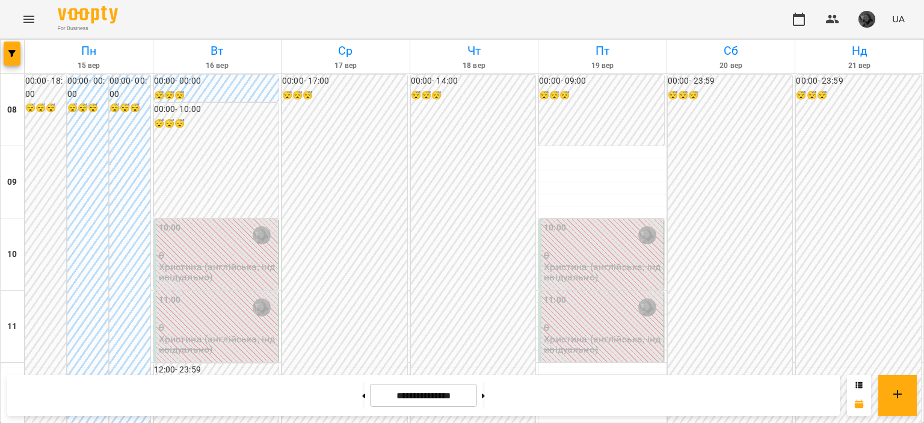
scroll to position [0, 0]
